Goal: Task Accomplishment & Management: Complete application form

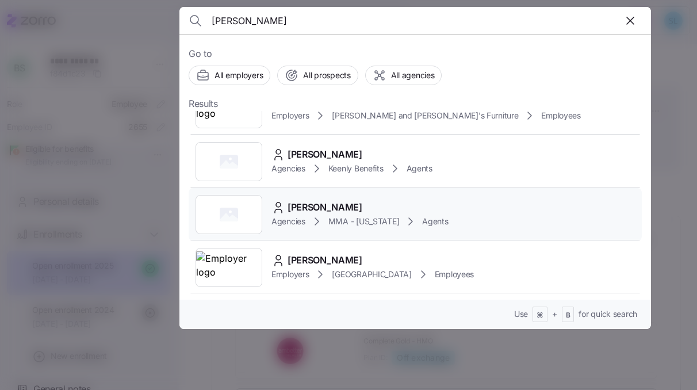
scroll to position [112, 0]
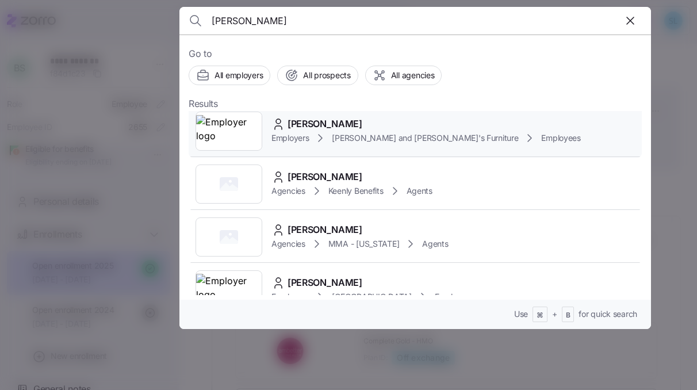
type input "[PERSON_NAME]"
click at [358, 128] on span "[PERSON_NAME]" at bounding box center [325, 124] width 75 height 14
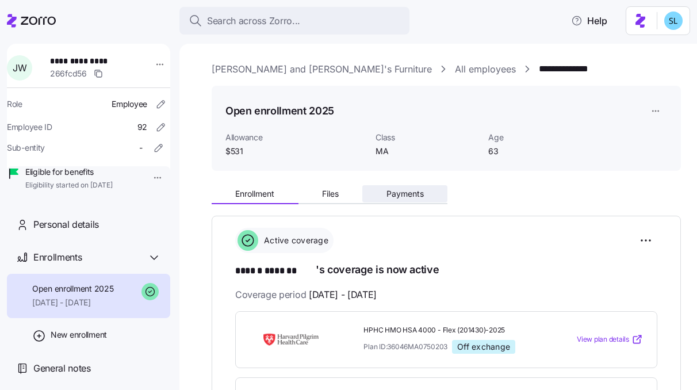
click at [410, 198] on span "Payments" at bounding box center [405, 194] width 37 height 8
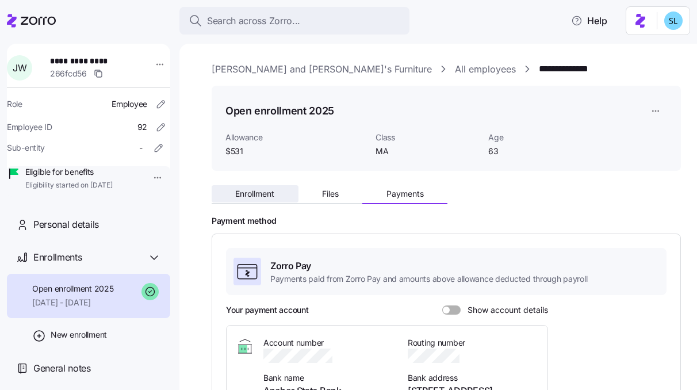
click at [272, 200] on button "Enrollment" at bounding box center [255, 193] width 87 height 17
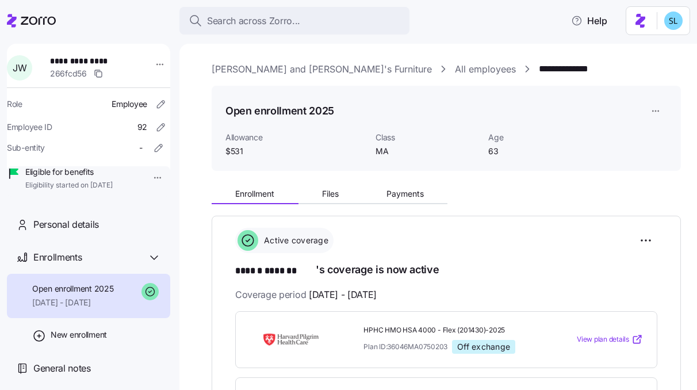
click at [246, 64] on link "[PERSON_NAME] and [PERSON_NAME]'s Furniture" at bounding box center [322, 69] width 220 height 14
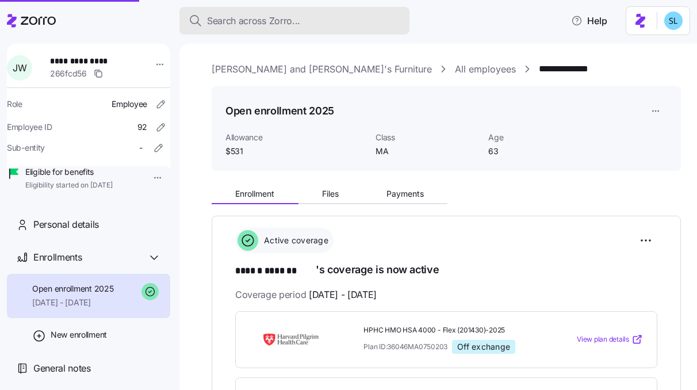
click at [242, 24] on span "Search across Zorro..." at bounding box center [253, 21] width 93 height 14
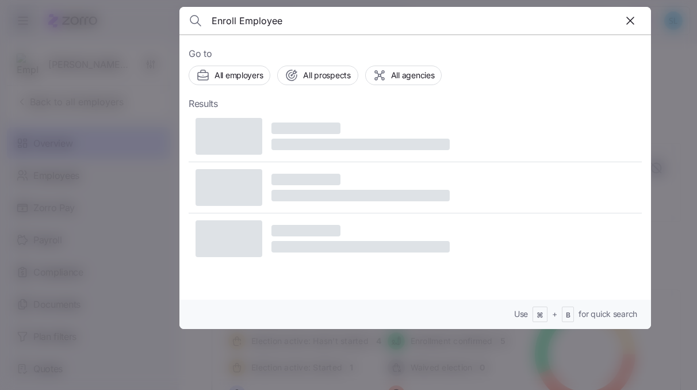
click at [242, 24] on input "Enroll Employee" at bounding box center [359, 21] width 295 height 28
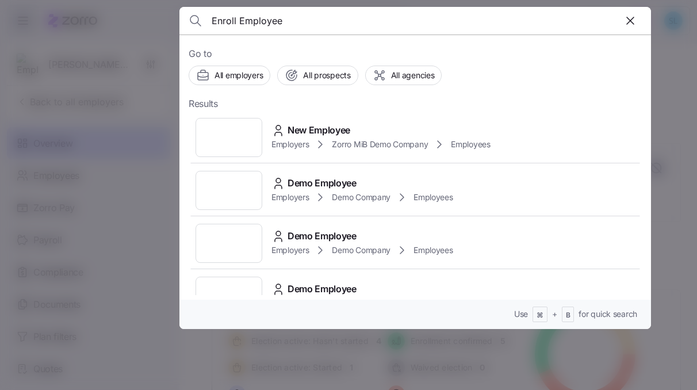
click at [242, 24] on input "Enroll Employee" at bounding box center [359, 21] width 295 height 28
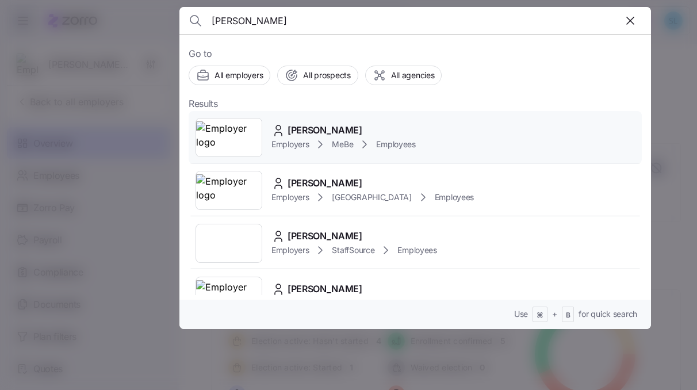
type input "karen flore"
click at [367, 131] on div "Karen Flores" at bounding box center [344, 130] width 144 height 14
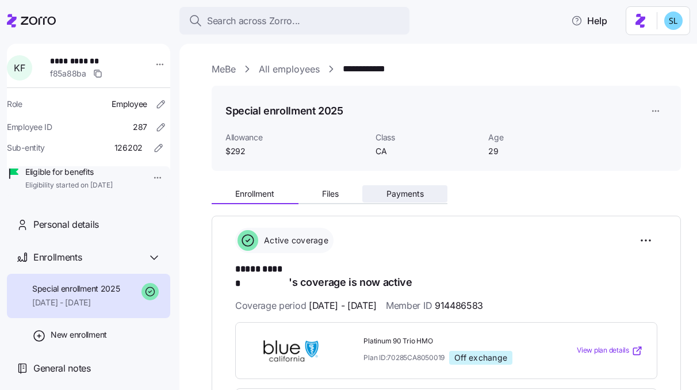
click at [394, 194] on span "Payments" at bounding box center [405, 194] width 37 height 8
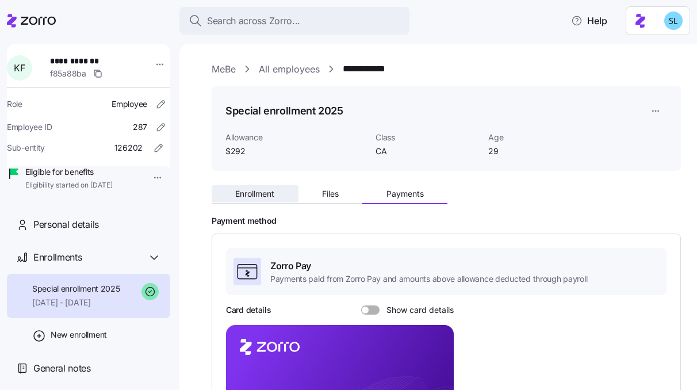
click at [278, 197] on button "Enrollment" at bounding box center [255, 193] width 87 height 17
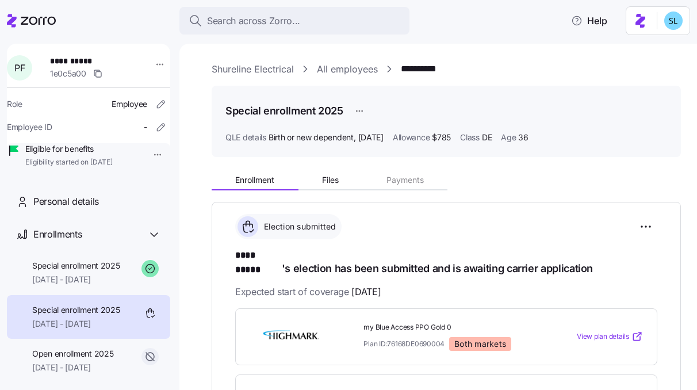
scroll to position [41, 0]
